Goal: Find specific page/section: Find specific page/section

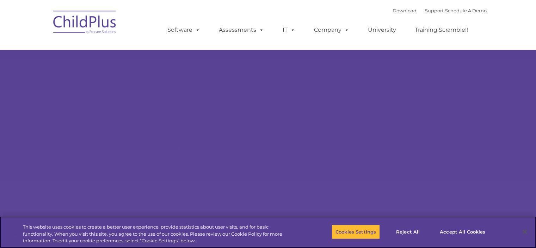
select select "MEDIUM"
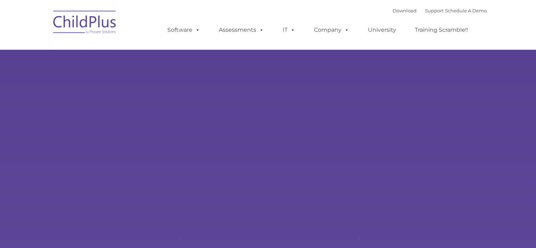
type input ""
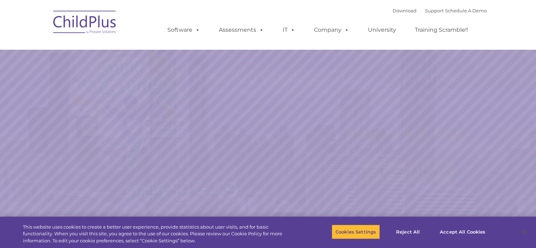
select select "MEDIUM"
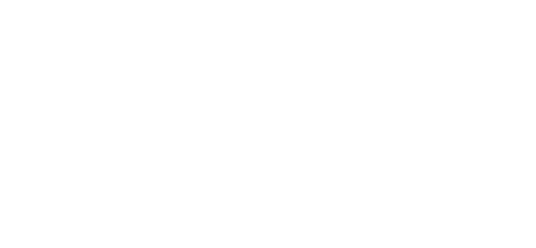
type input ""
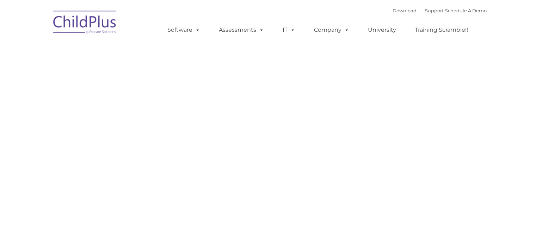
type input ""
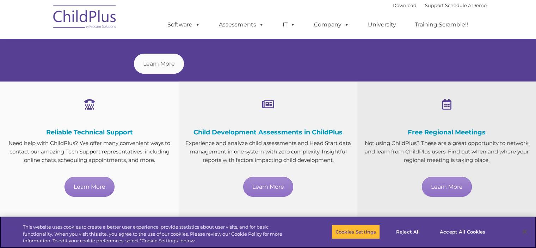
scroll to position [242, 0]
